Goal: Information Seeking & Learning: Learn about a topic

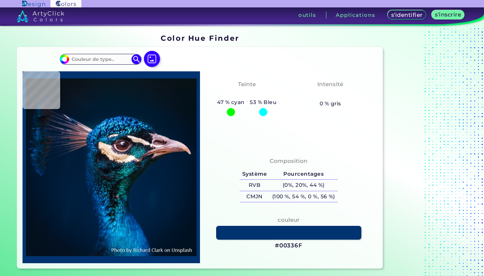
click at [307, 19] on div "s'identifier s'inscrire My Profile My Details Color Palettes Sign Out outils Ap…" at bounding box center [331, 17] width 308 height 20
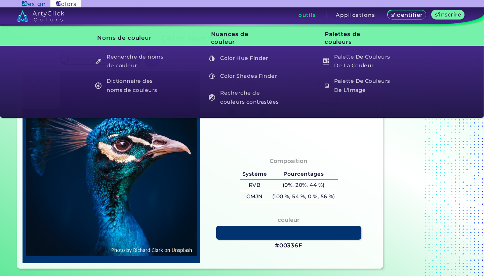
click at [291, 13] on div "outils" at bounding box center [308, 14] width 38 height 7
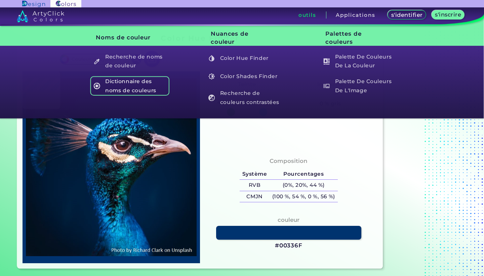
click at [131, 80] on h5 "Dictionnaire des noms de couleurs" at bounding box center [129, 85] width 79 height 19
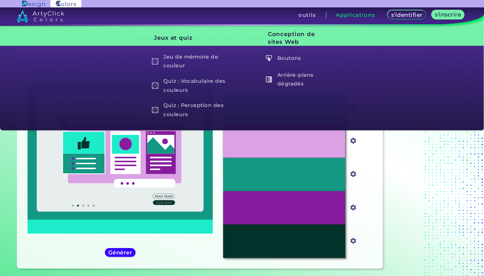
click at [349, 16] on h3 "Applications" at bounding box center [355, 14] width 39 height 5
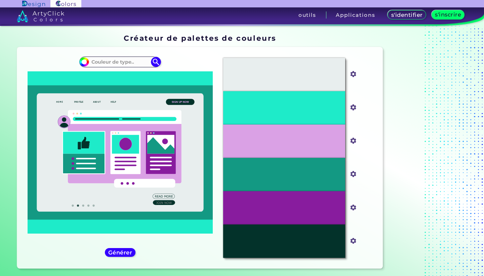
click at [441, 18] on link "s'inscrire" at bounding box center [448, 15] width 30 height 8
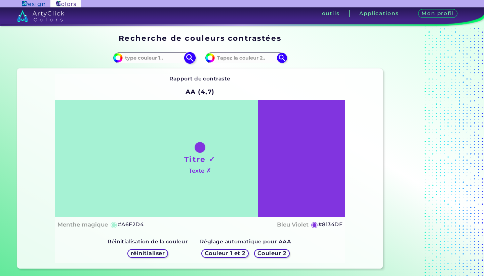
click at [159, 62] on input at bounding box center [154, 57] width 63 height 9
paste input "6E1E24"
type input "6E1E24"
click at [189, 58] on img at bounding box center [190, 58] width 12 height 12
type input "#6e1e24"
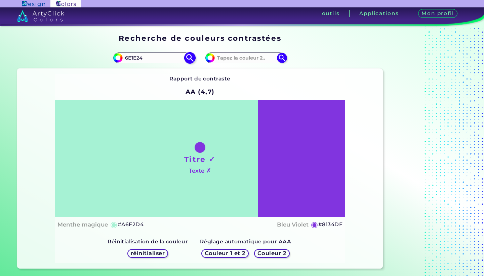
type input "#6E1E24"
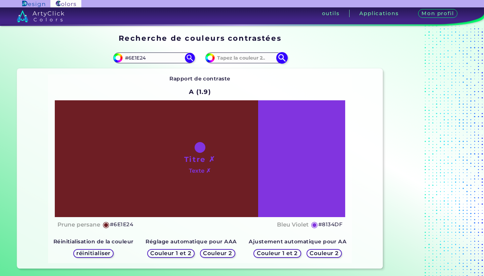
click at [238, 54] on input at bounding box center [246, 57] width 63 height 9
paste input "2F4F3E"
type input "2F4F3E"
click at [284, 58] on img at bounding box center [282, 58] width 12 height 12
type input "#2f4f3e"
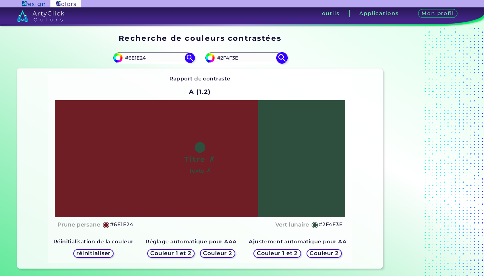
click at [236, 57] on input "#2F4F3E" at bounding box center [246, 57] width 63 height 9
paste input "C2A55D"
type input "#C2A55D"
type input "#c2a55d"
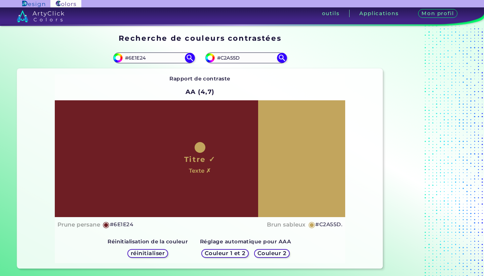
click at [341, 72] on div "Rapport de contraste AA (4,7) Titre ✓ Texte ✗ Prune persane ◉ #6E1E24 Brun sabl…" at bounding box center [200, 169] width 366 height 200
click at [236, 56] on input "#C2A55D" at bounding box center [246, 57] width 63 height 9
paste input "2F4F3E"
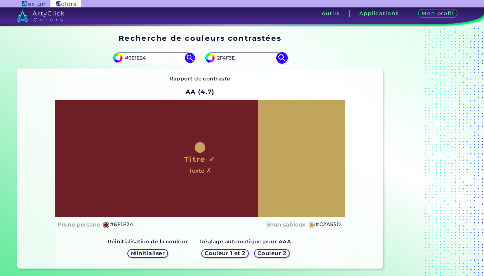
type input "2F4F3E"
type input "#2f4f3e"
type input "#2F4F3E"
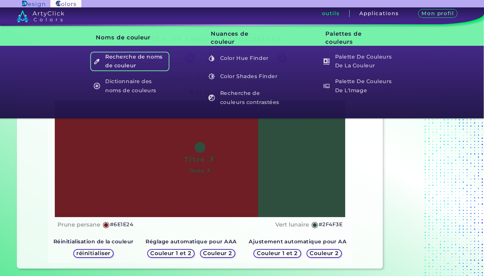
click at [116, 63] on h5 "Recherche de noms de couleur" at bounding box center [129, 61] width 79 height 19
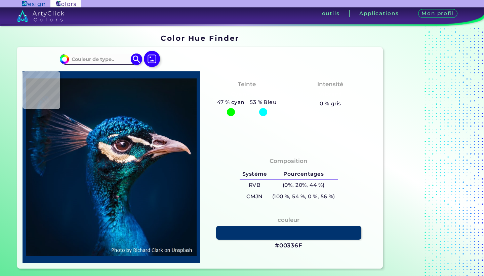
click at [112, 55] on input at bounding box center [100, 58] width 63 height 9
paste input "#6E1E24"
type input "#6E1E24"
click at [135, 55] on img at bounding box center [136, 59] width 12 height 12
type input "#6e1e24"
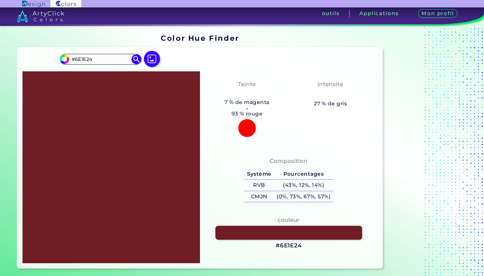
click at [265, 234] on link at bounding box center [289, 232] width 147 height 14
click at [251, 227] on link at bounding box center [289, 232] width 147 height 14
click at [251, 229] on link at bounding box center [289, 232] width 147 height 14
